Goal: Task Accomplishment & Management: Use online tool/utility

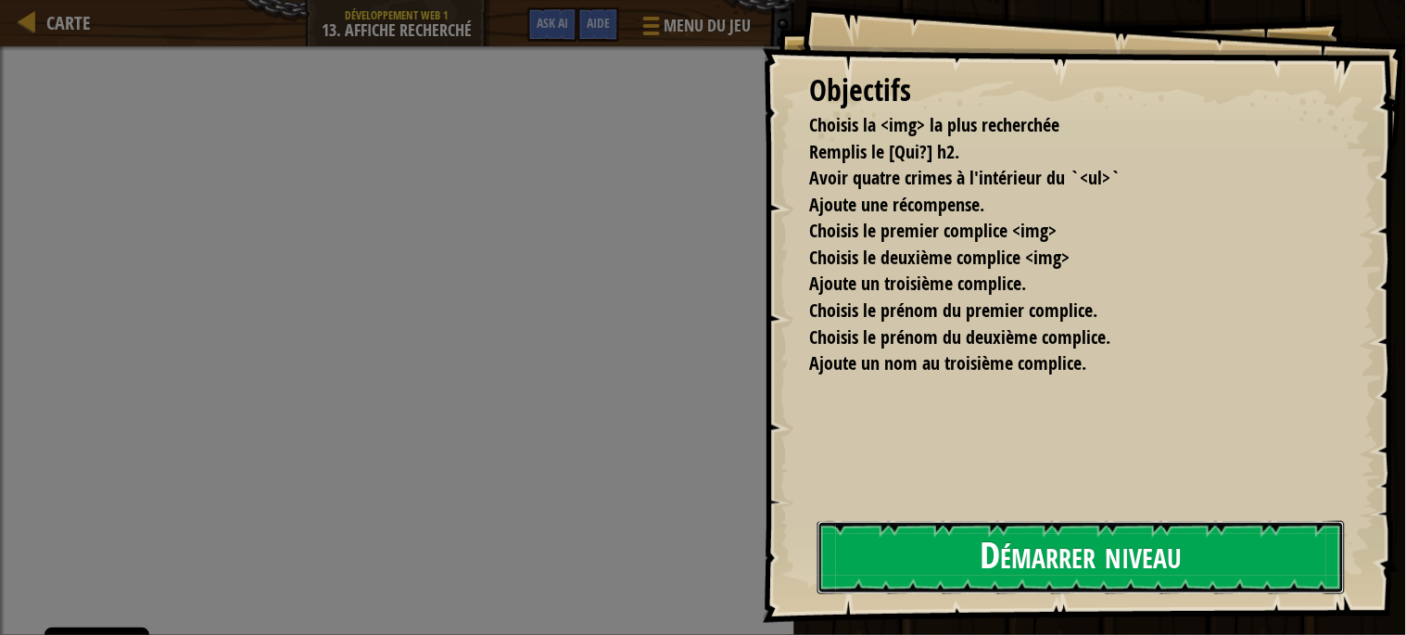
click at [835, 552] on button "Démarrer niveau" at bounding box center [1080, 557] width 527 height 73
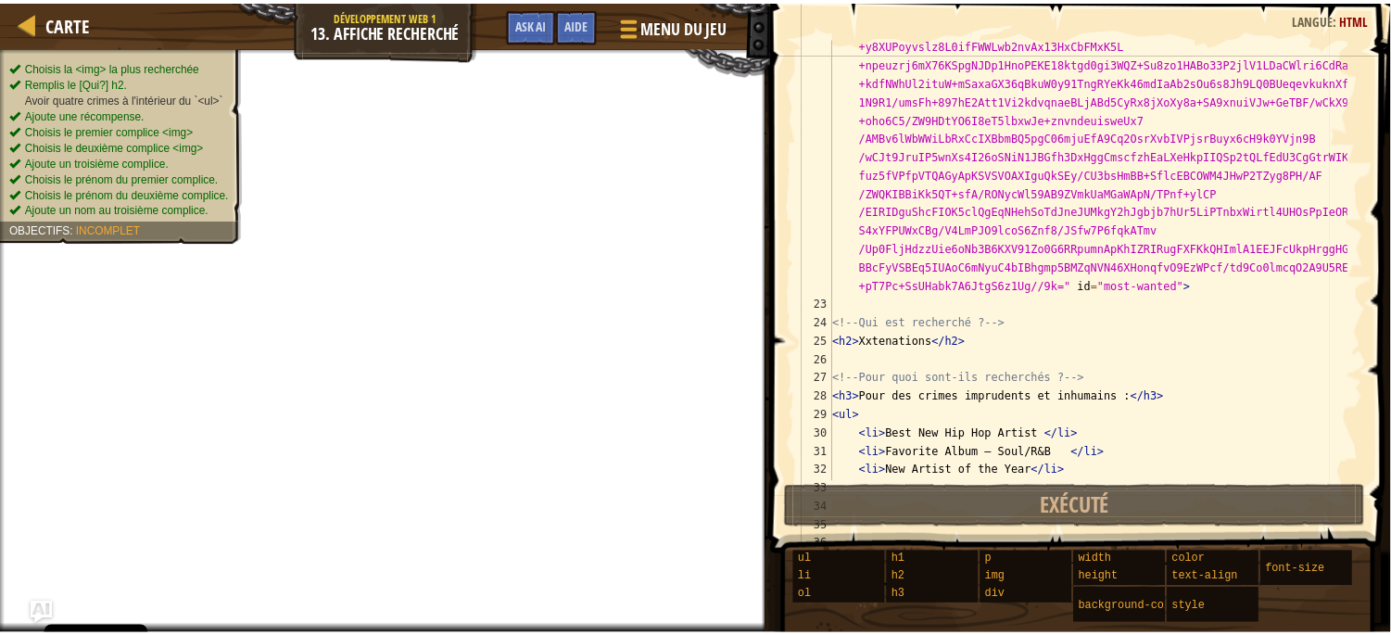
scroll to position [2502, 0]
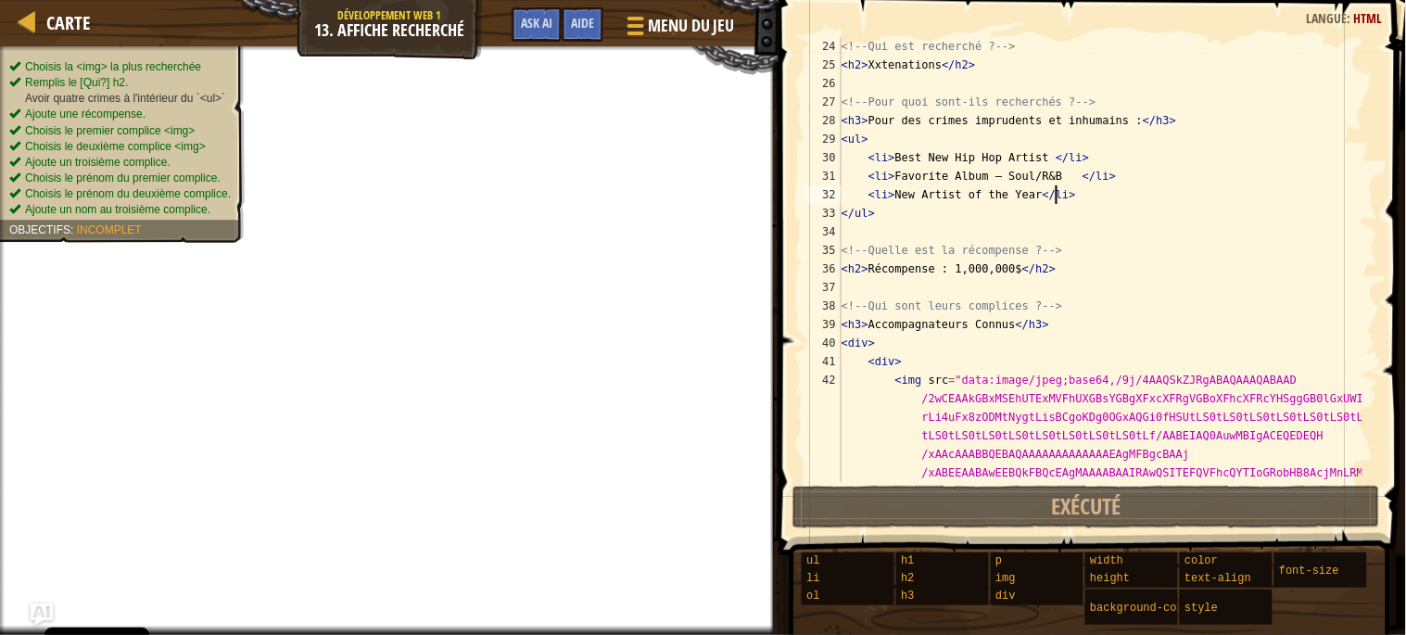
type textarea "<li>New Artist of the Year</li>"
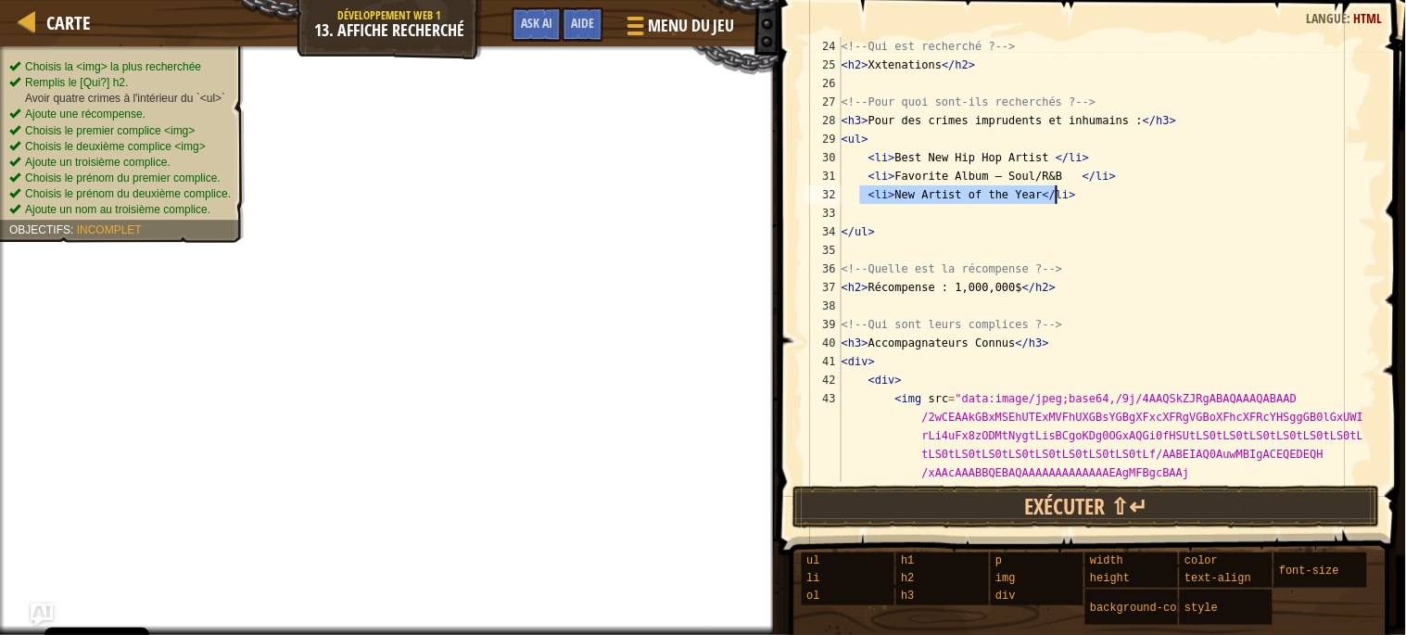
drag, startPoint x: 868, startPoint y: 195, endPoint x: 1062, endPoint y: 202, distance: 193.8
type textarea "<li>New Artist of the Year</li>"
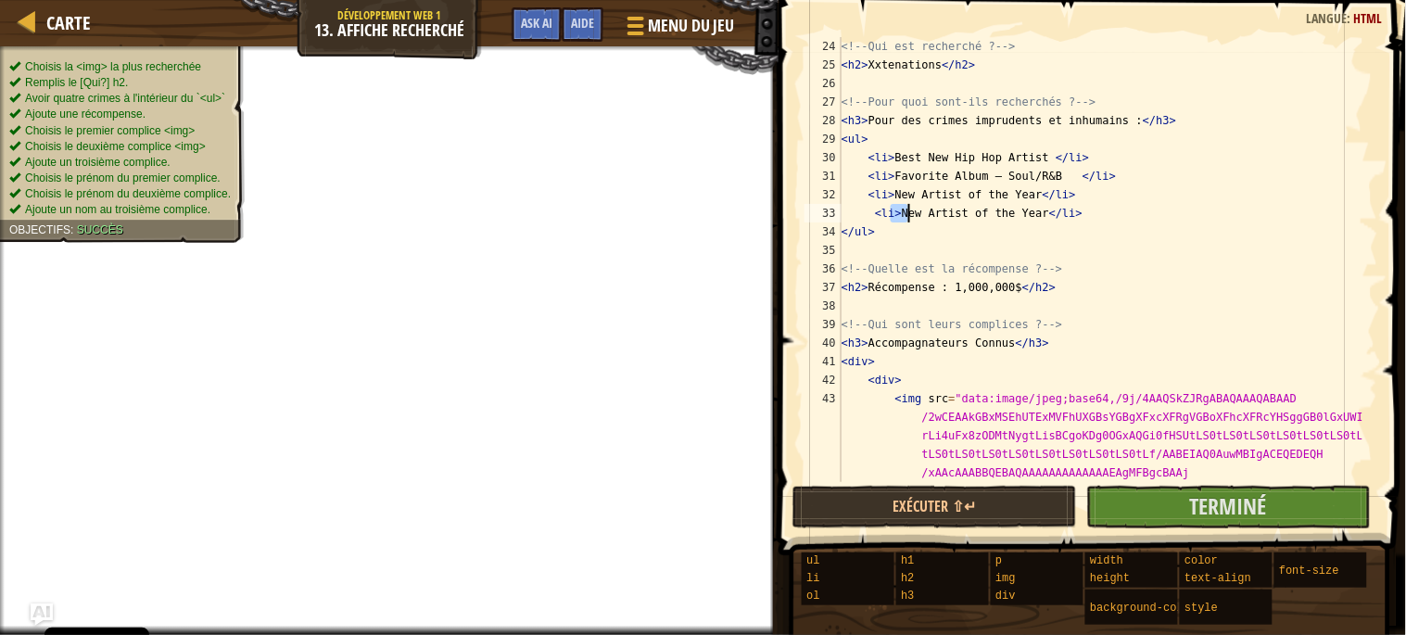
drag, startPoint x: 892, startPoint y: 213, endPoint x: 908, endPoint y: 213, distance: 15.8
click at [906, 213] on div "<!-- Qui est recherché ? --> < h2 > Xxtenations </ h2 > <!-- Pour quoi sont-ils…" at bounding box center [1100, 259] width 524 height 445
drag, startPoint x: 896, startPoint y: 213, endPoint x: 1030, endPoint y: 213, distance: 134.4
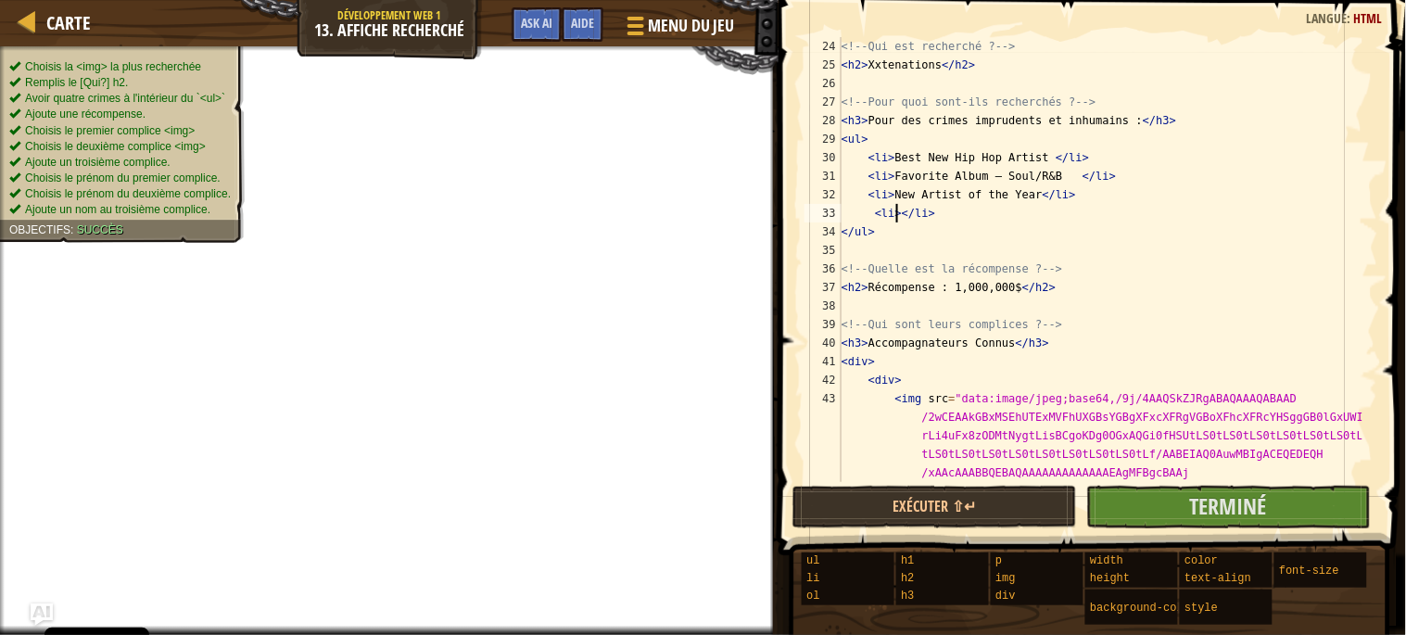
paste textarea "[PERSON_NAME] career as a music artist began in [DATE]"
type textarea "<li>[PERSON_NAME] career as a music artist began in [DATE]</li>"
click at [1155, 502] on button "Terminé" at bounding box center [1228, 507] width 284 height 43
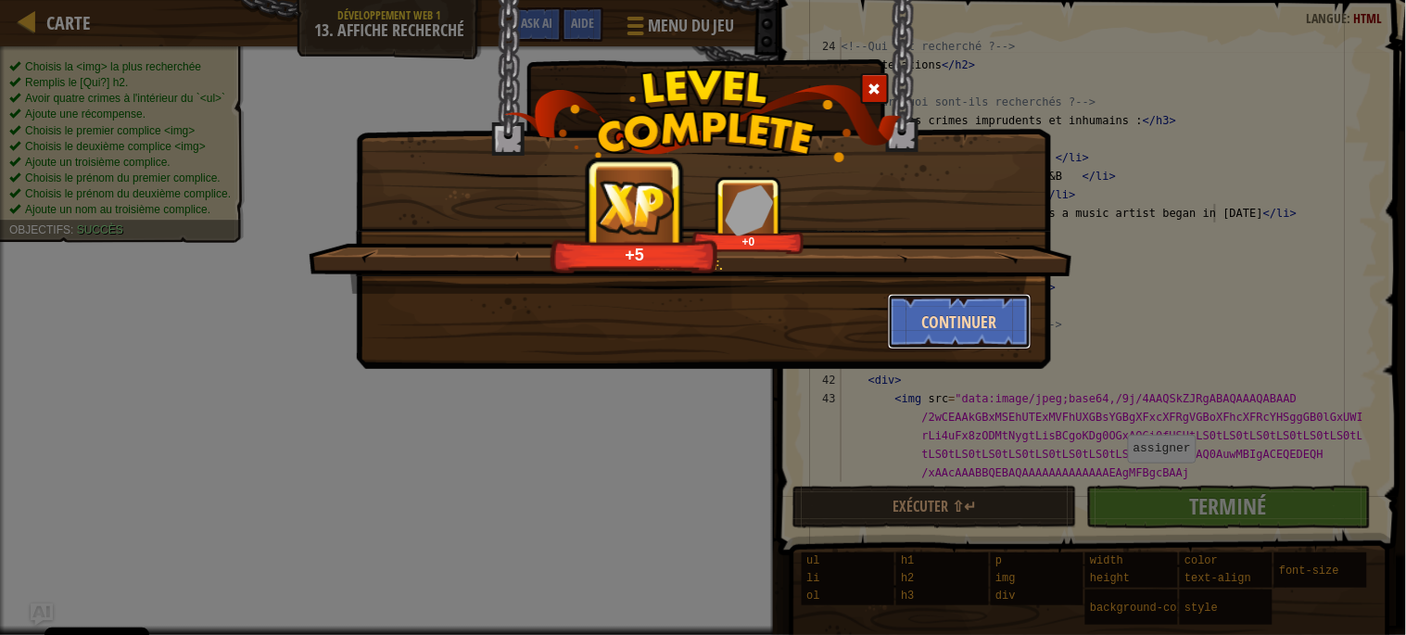
click at [961, 325] on button "Continuer" at bounding box center [960, 322] width 144 height 56
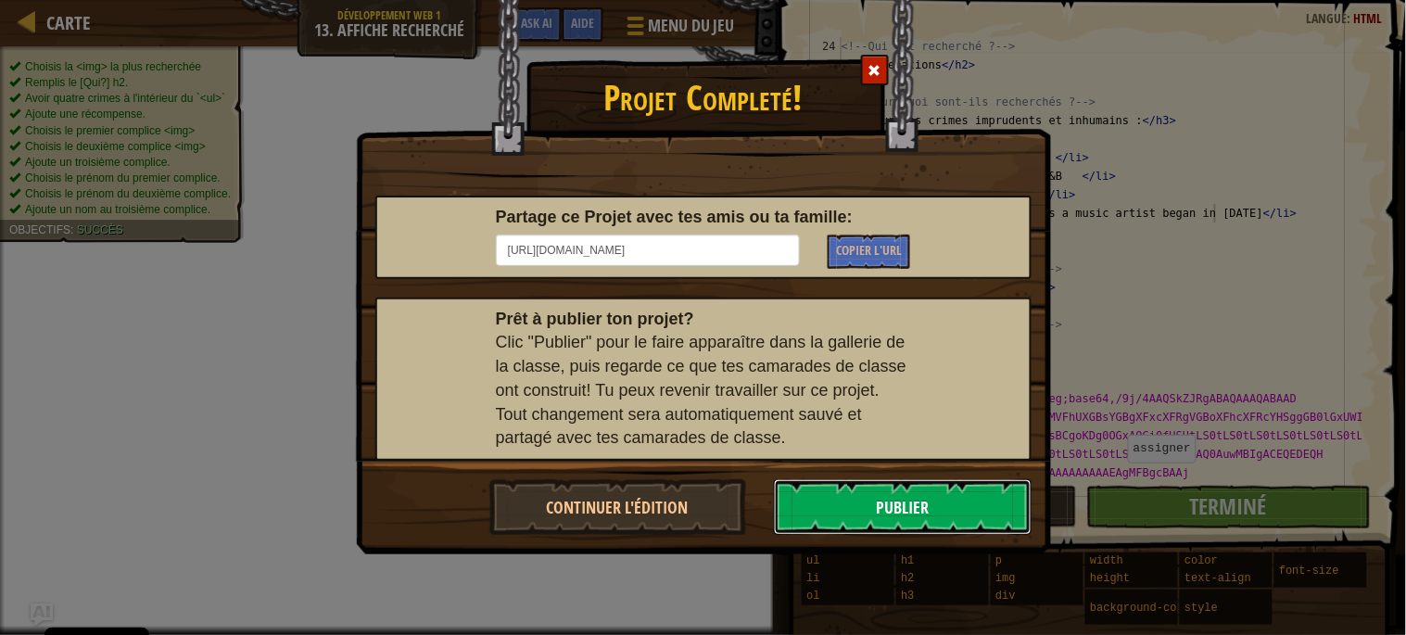
click at [893, 505] on button "Publier" at bounding box center [903, 507] width 258 height 56
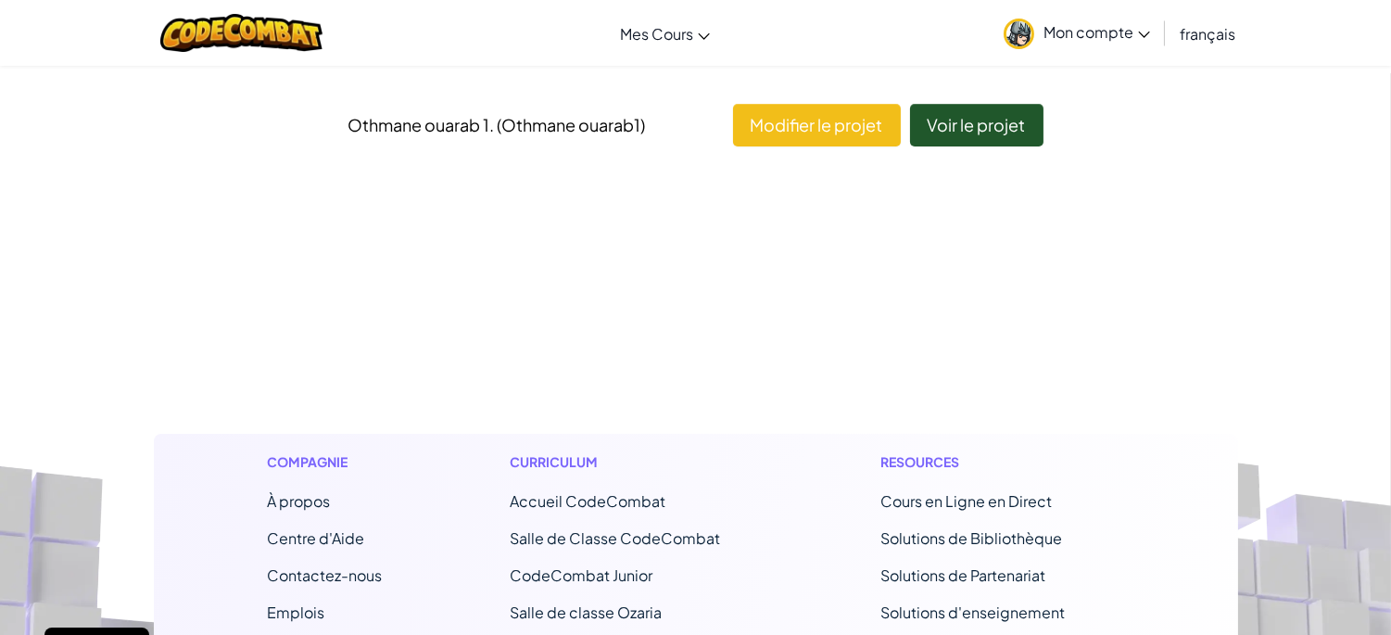
scroll to position [143, 0]
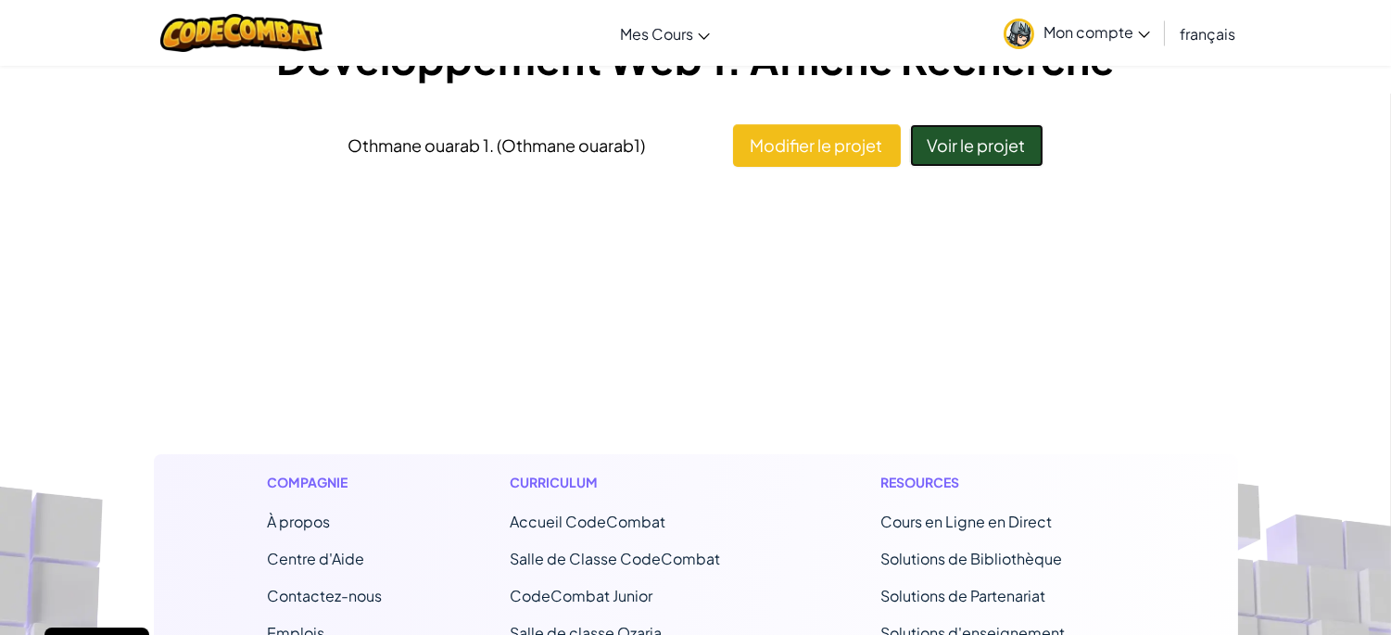
click at [1012, 146] on link "Voir le projet" at bounding box center [976, 145] width 133 height 43
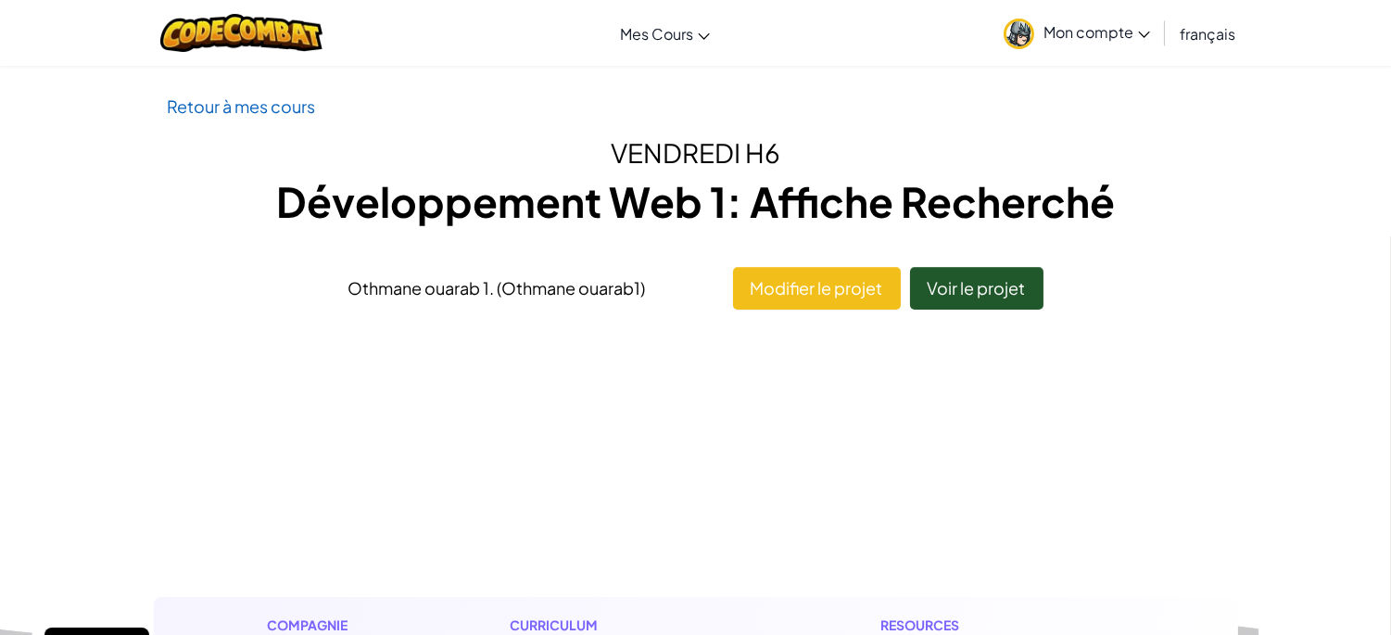
click at [196, 117] on p "Retour à mes cours" at bounding box center [696, 106] width 1056 height 27
click at [253, 93] on p "Retour à mes cours" at bounding box center [696, 106] width 1056 height 27
click at [259, 102] on link "Retour à mes cours" at bounding box center [242, 105] width 148 height 21
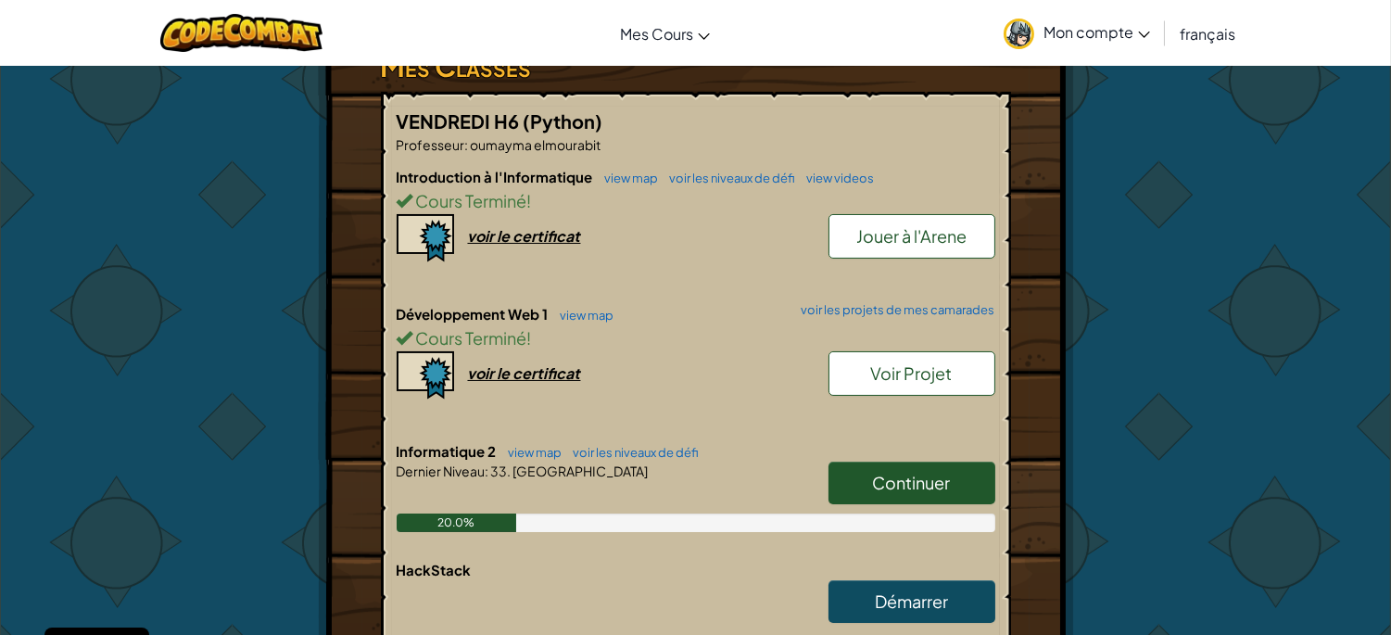
scroll to position [358, 0]
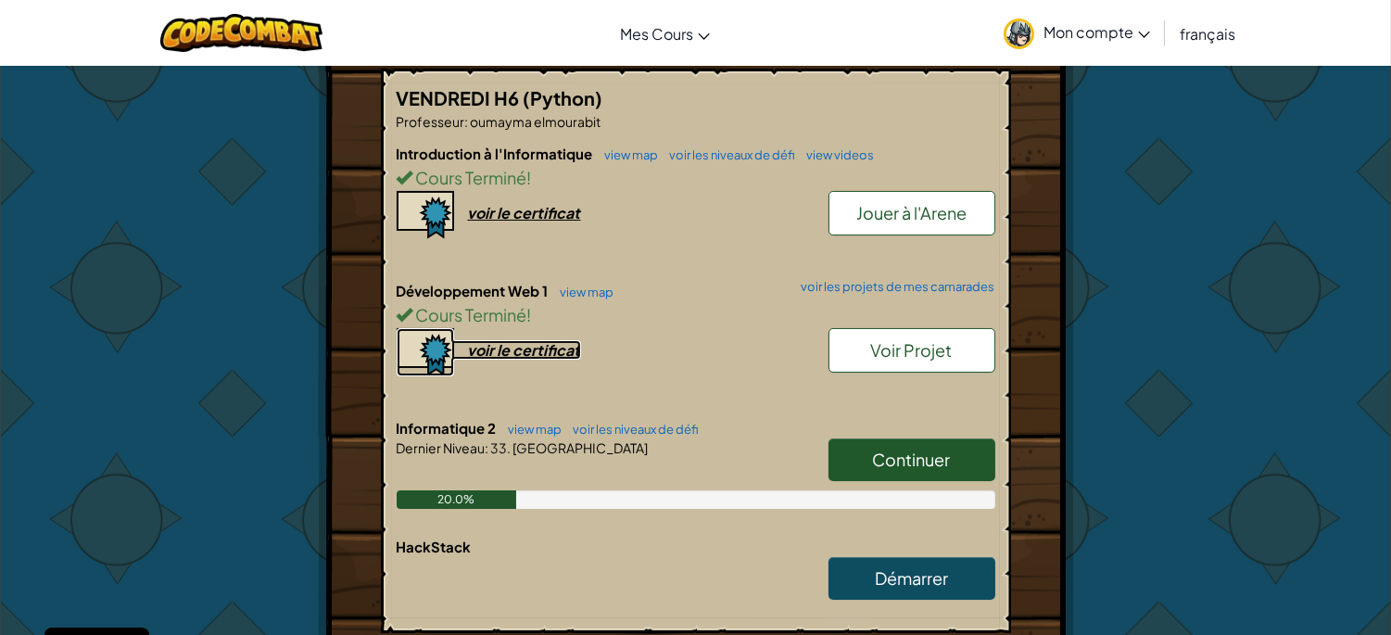
click at [561, 347] on div "voir le certificat" at bounding box center [524, 349] width 113 height 19
